Goal: Information Seeking & Learning: Learn about a topic

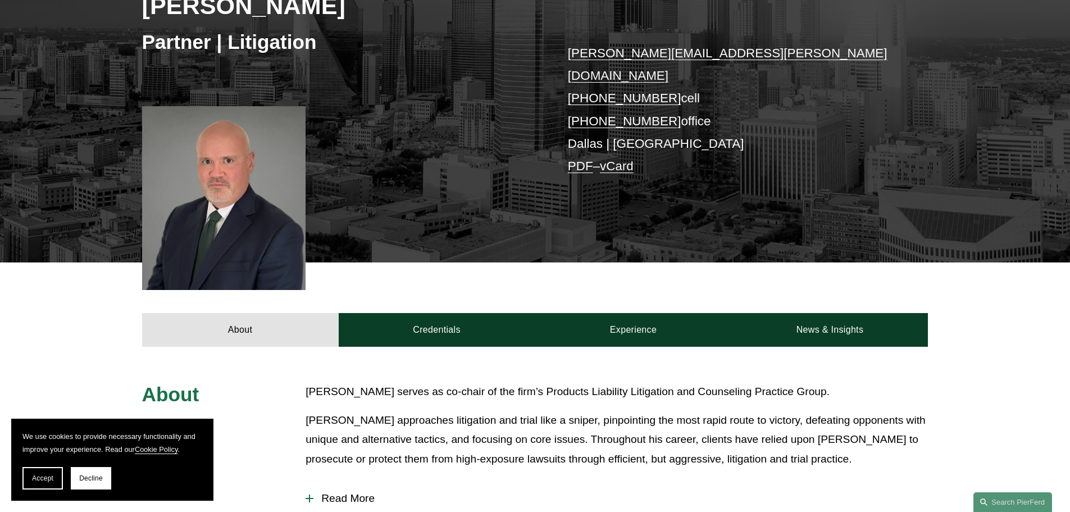
scroll to position [393, 0]
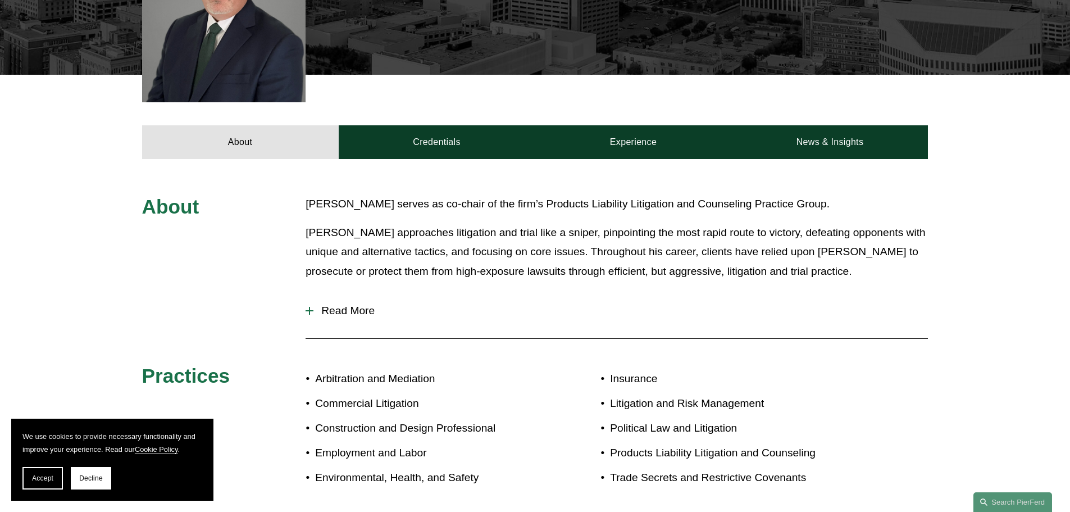
click at [542, 238] on p "Mr. Pollard approaches litigation and trial like a sniper, pinpointing the most…" at bounding box center [617, 252] width 622 height 58
click at [349, 242] on p "Mr. Pollard approaches litigation and trial like a sniper, pinpointing the most…" at bounding box center [617, 252] width 622 height 58
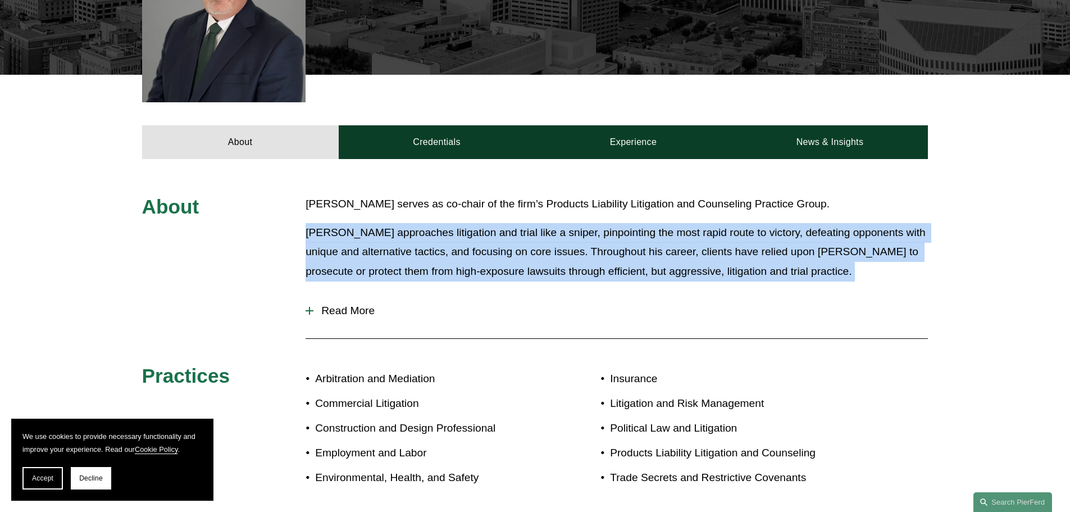
click at [349, 242] on p "Mr. Pollard approaches litigation and trial like a sniper, pinpointing the most…" at bounding box center [617, 252] width 622 height 58
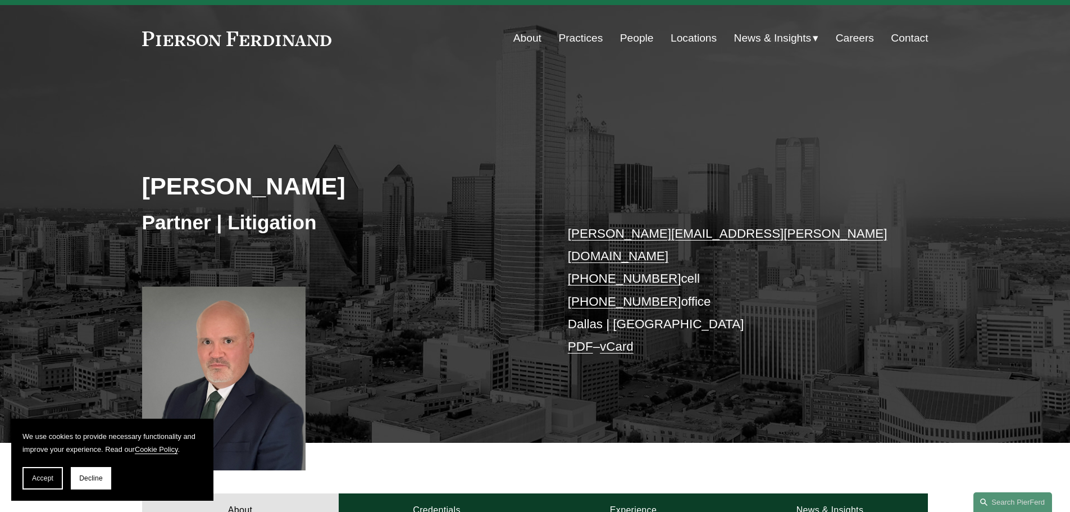
scroll to position [0, 0]
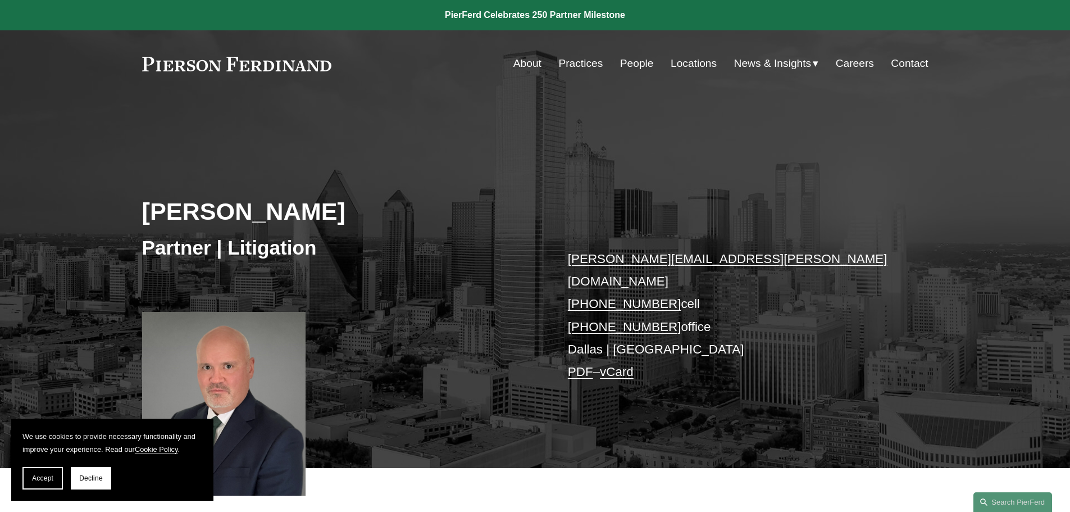
click at [629, 58] on link "People" at bounding box center [637, 63] width 34 height 21
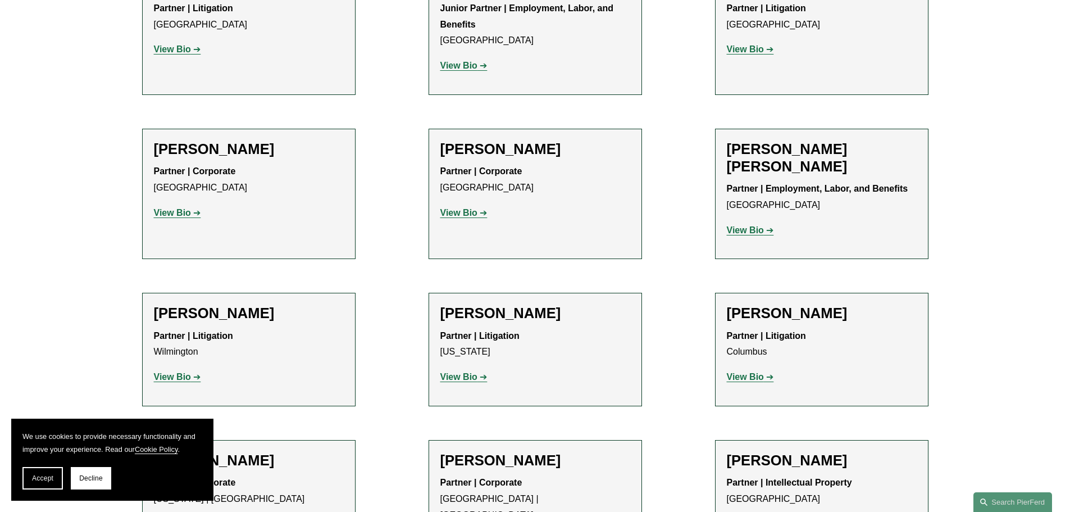
scroll to position [1972, 0]
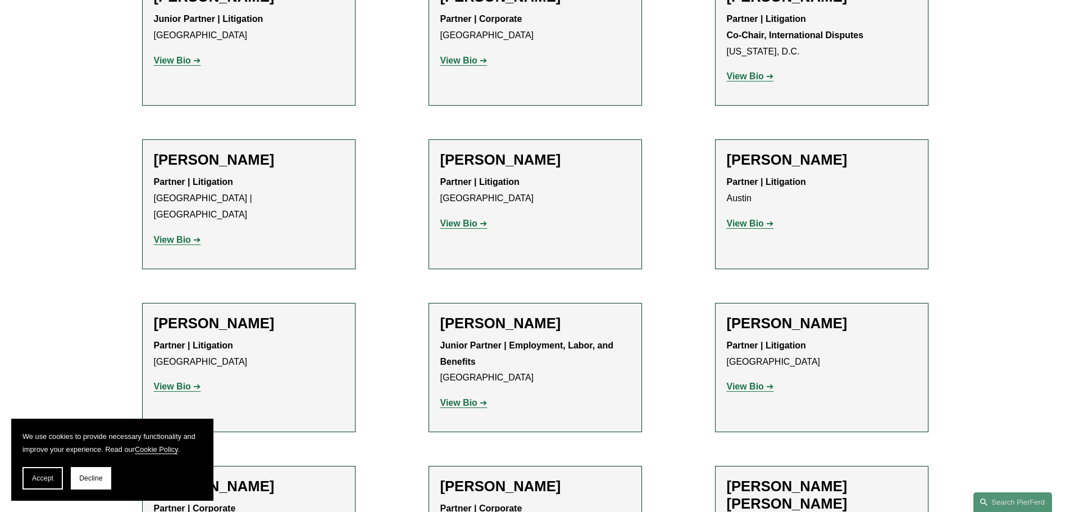
click at [737, 219] on strong "View Bio" at bounding box center [745, 224] width 37 height 10
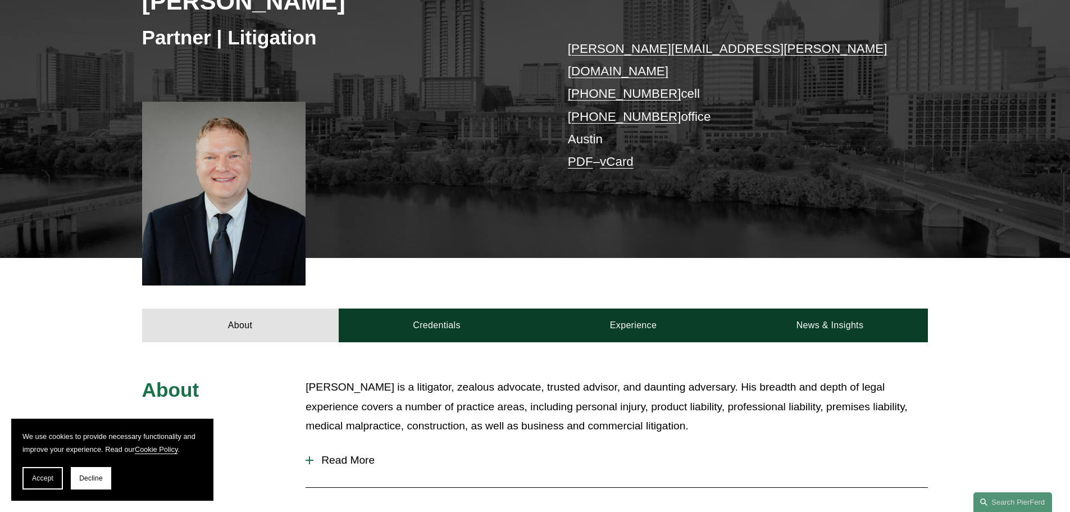
scroll to position [225, 0]
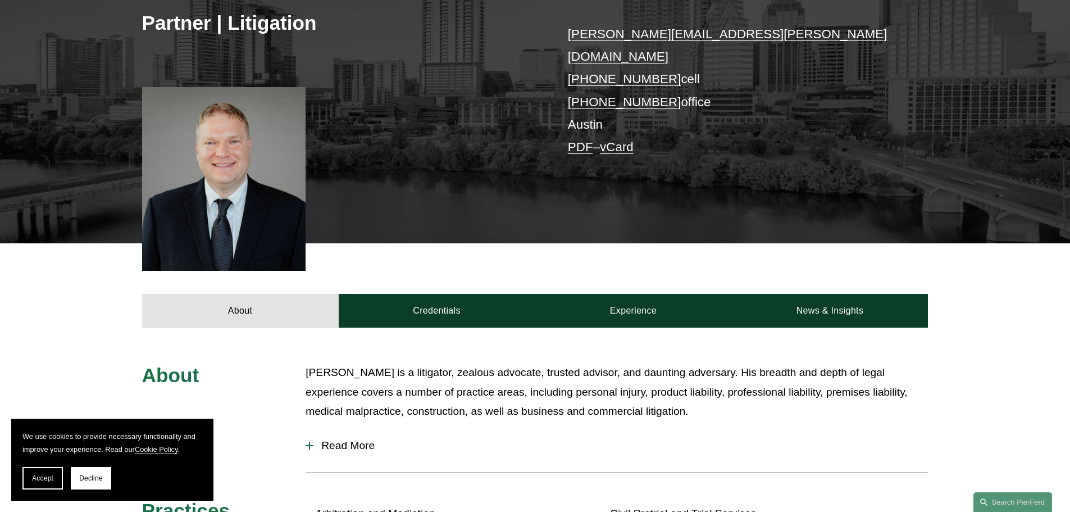
click at [515, 367] on p "Bradley Bush is a litigator, zealous advocate, trusted advisor, and daunting ad…" at bounding box center [617, 392] width 622 height 58
click at [624, 367] on p "Bradley Bush is a litigator, zealous advocate, trusted advisor, and daunting ad…" at bounding box center [617, 392] width 622 height 58
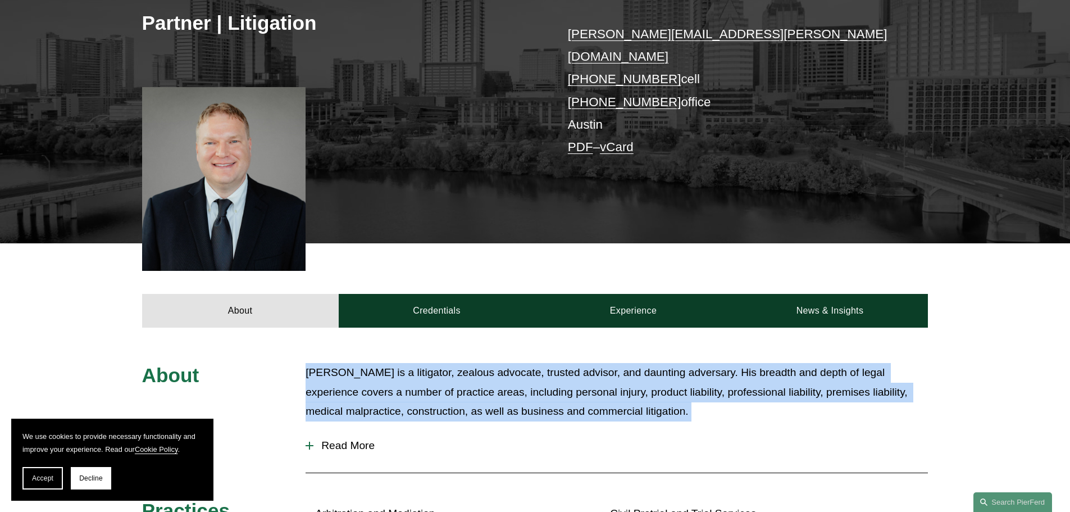
click at [624, 367] on p "Bradley Bush is a litigator, zealous advocate, trusted advisor, and daunting ad…" at bounding box center [617, 392] width 622 height 58
click at [733, 363] on p "Bradley Bush is a litigator, zealous advocate, trusted advisor, and daunting ad…" at bounding box center [617, 392] width 622 height 58
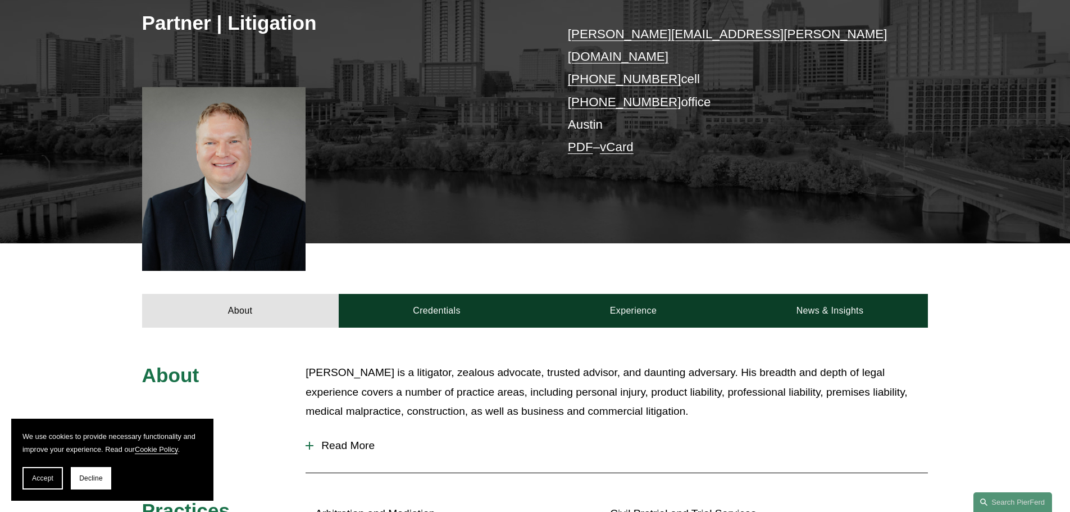
click at [816, 363] on p "Bradley Bush is a litigator, zealous advocate, trusted advisor, and daunting ad…" at bounding box center [617, 392] width 622 height 58
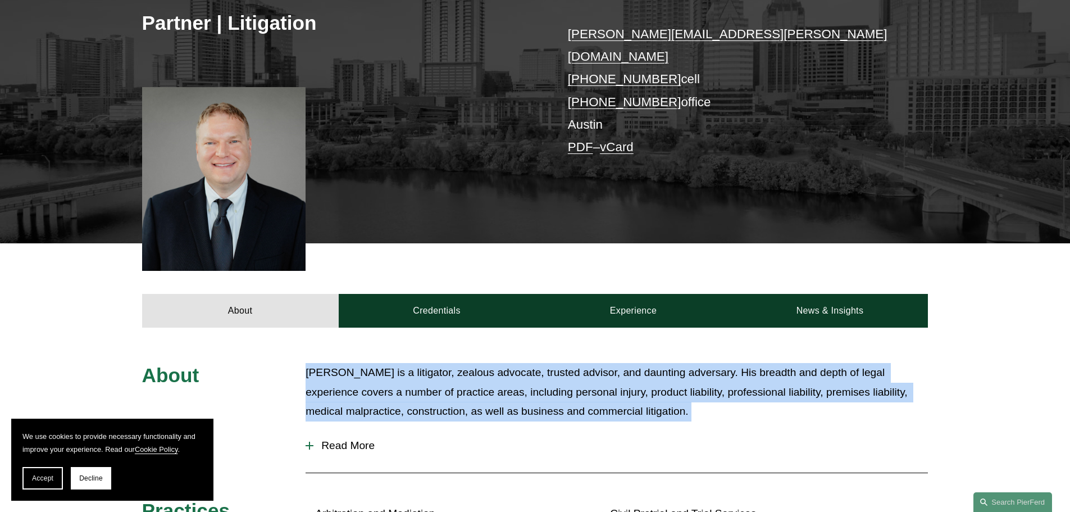
click at [816, 363] on p "Bradley Bush is a litigator, zealous advocate, trusted advisor, and daunting ad…" at bounding box center [617, 392] width 622 height 58
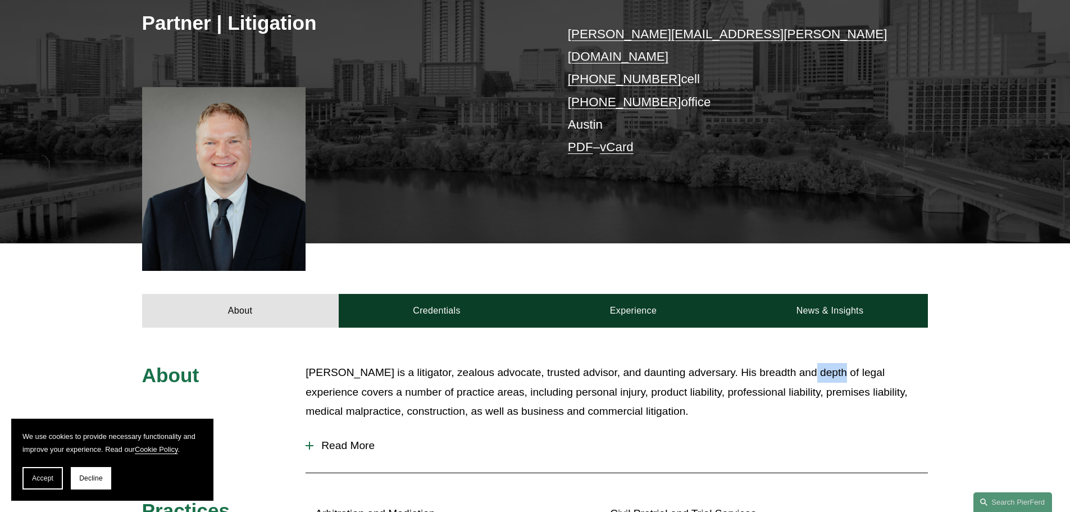
click at [816, 363] on p "Bradley Bush is a litigator, zealous advocate, trusted advisor, and daunting ad…" at bounding box center [617, 392] width 622 height 58
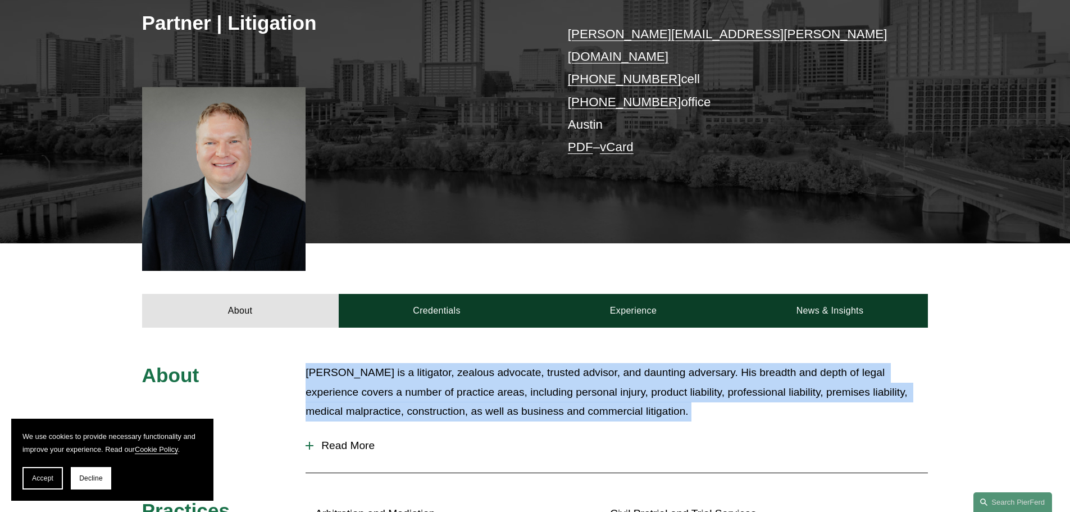
click at [816, 363] on p "Bradley Bush is a litigator, zealous advocate, trusted advisor, and daunting ad…" at bounding box center [617, 392] width 622 height 58
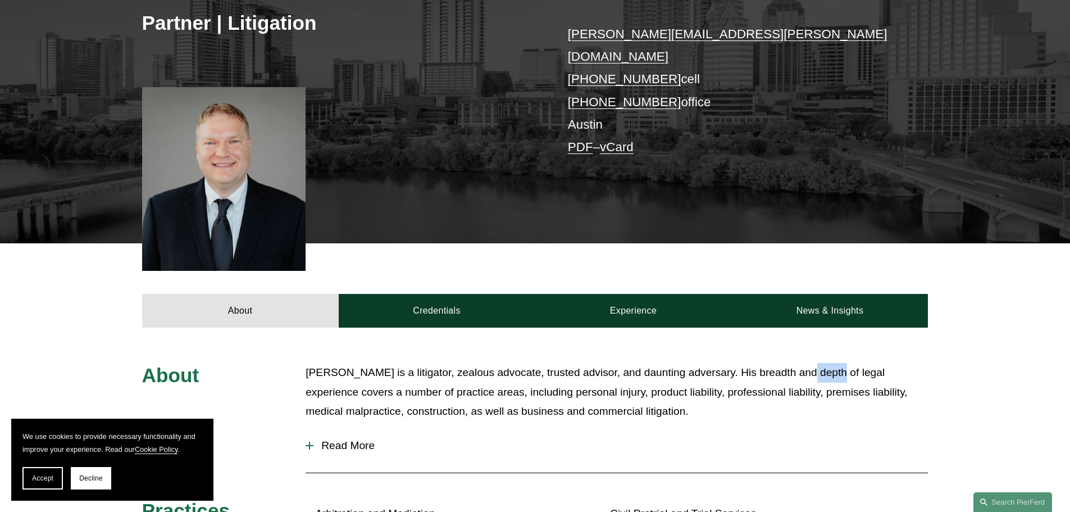
click at [816, 363] on p "Bradley Bush is a litigator, zealous advocate, trusted advisor, and daunting ad…" at bounding box center [617, 392] width 622 height 58
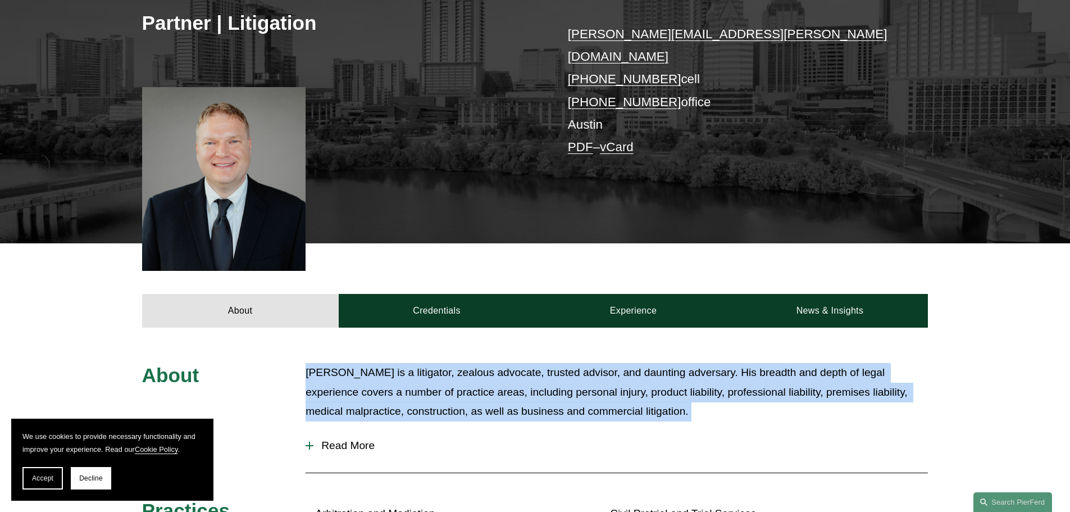
click at [813, 363] on p "Bradley Bush is a litigator, zealous advocate, trusted advisor, and daunting ad…" at bounding box center [617, 392] width 622 height 58
click at [526, 363] on p "Bradley Bush is a litigator, zealous advocate, trusted advisor, and daunting ad…" at bounding box center [617, 392] width 622 height 58
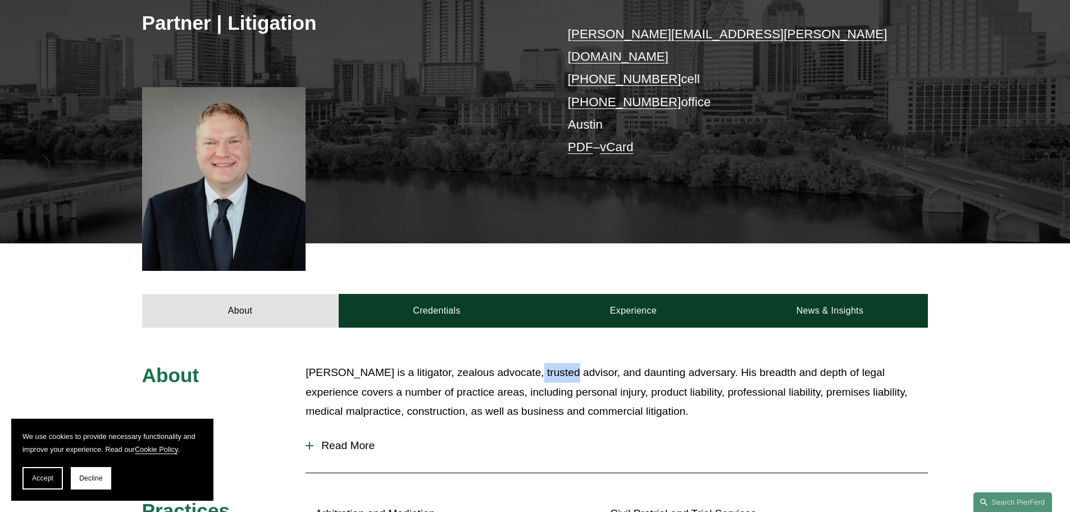
click at [526, 363] on p "Bradley Bush is a litigator, zealous advocate, trusted advisor, and daunting ad…" at bounding box center [617, 392] width 622 height 58
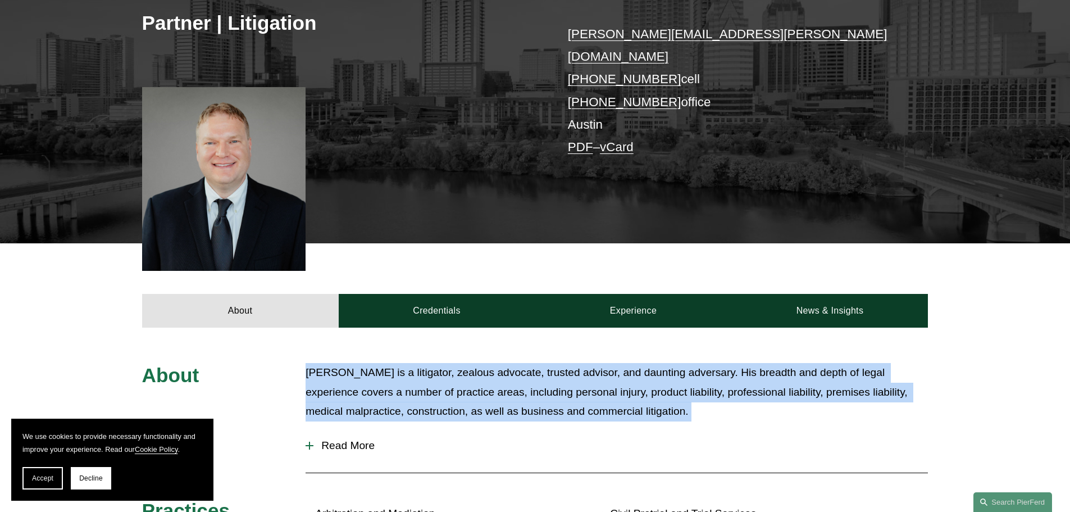
click at [526, 363] on p "Bradley Bush is a litigator, zealous advocate, trusted advisor, and daunting ad…" at bounding box center [617, 392] width 622 height 58
click at [420, 377] on p "Bradley Bush is a litigator, zealous advocate, trusted advisor, and daunting ad…" at bounding box center [617, 392] width 622 height 58
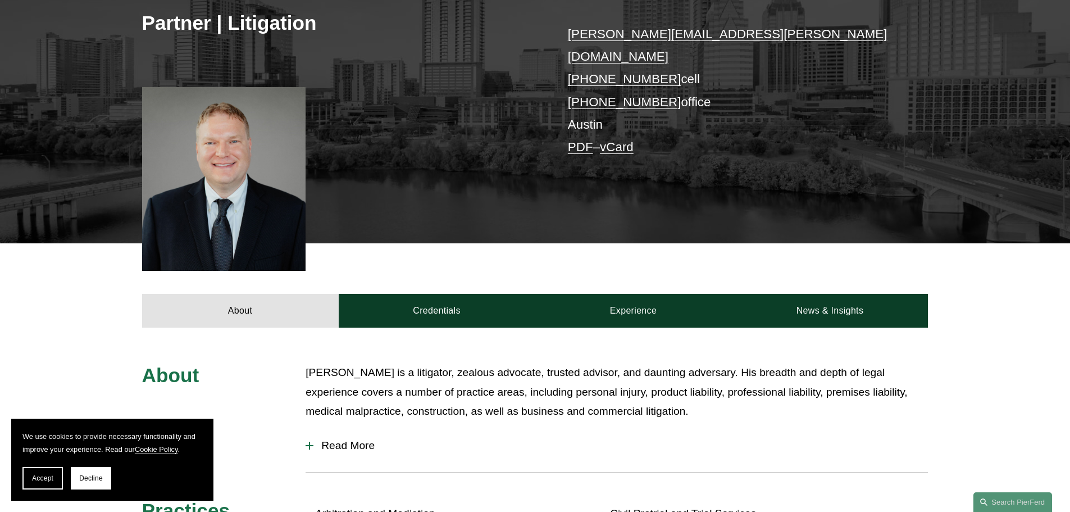
click at [854, 250] on div "About Credentials Experience News & Insights" at bounding box center [535, 285] width 1070 height 84
